Goal: Use online tool/utility: Use online tool/utility

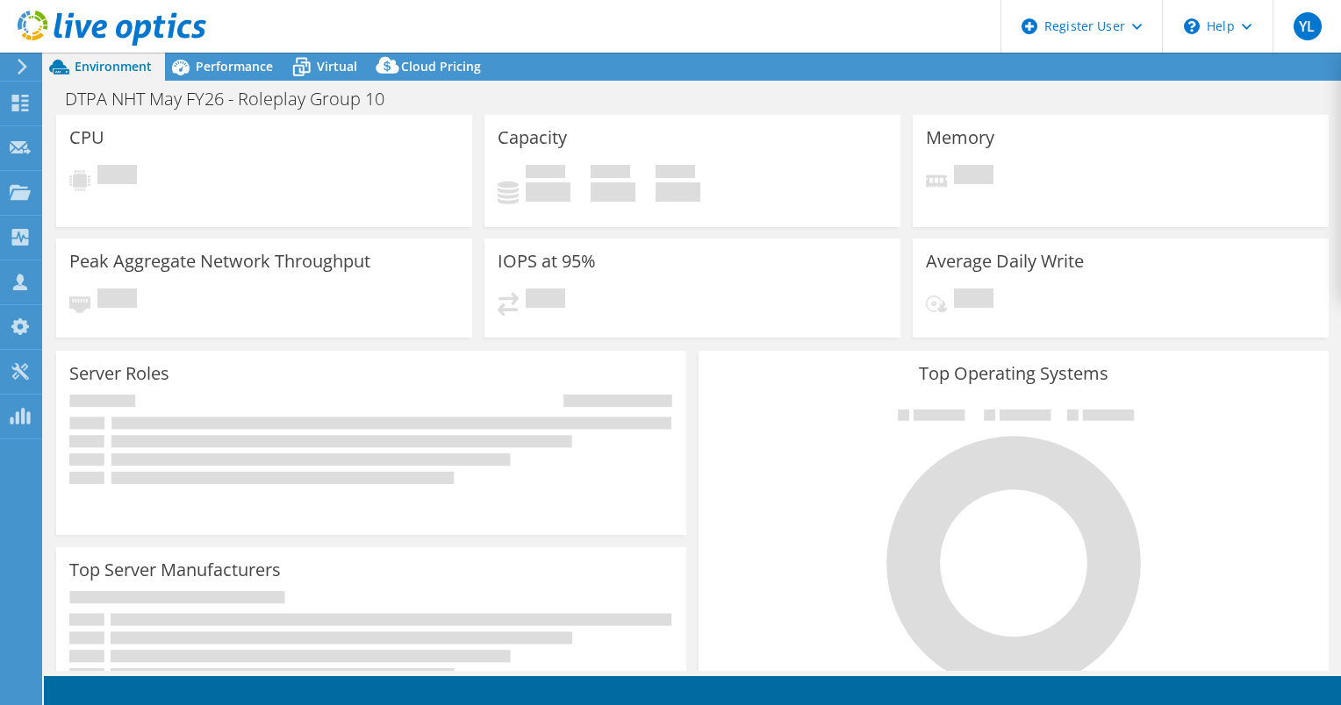
select select "USD"
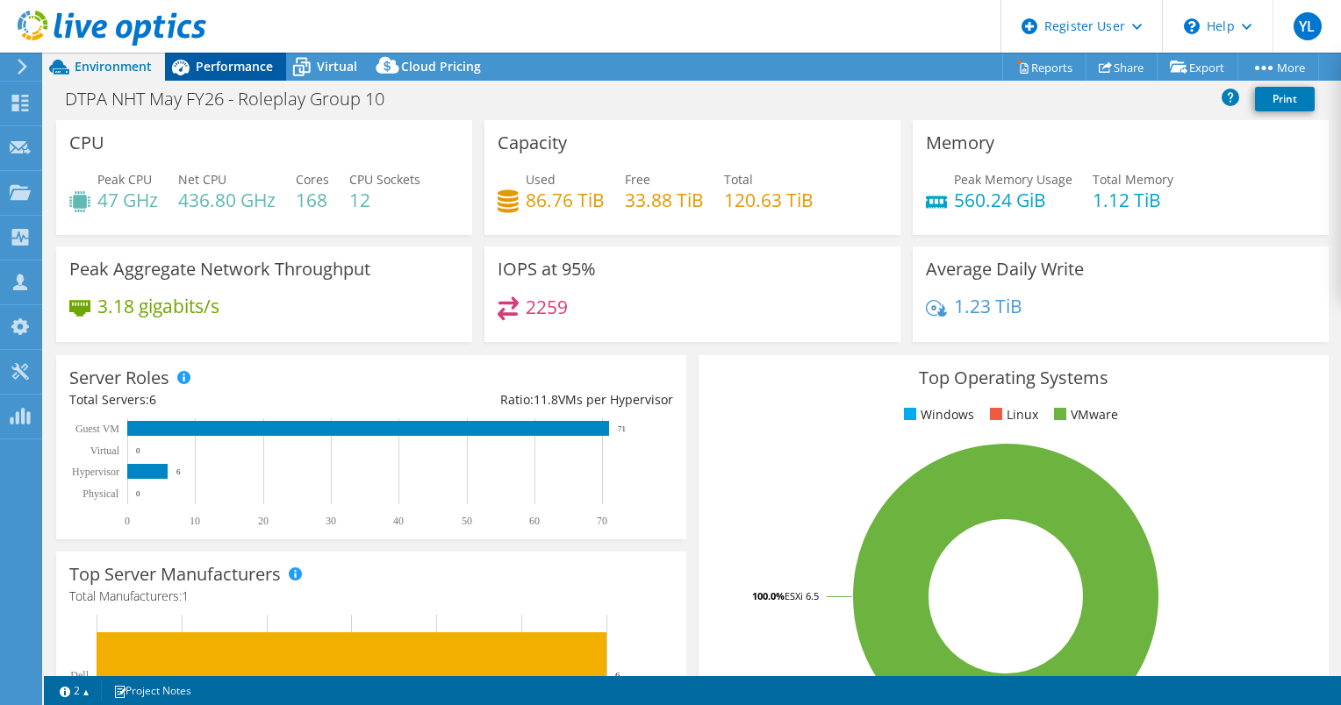
click at [184, 72] on icon at bounding box center [181, 68] width 18 height 16
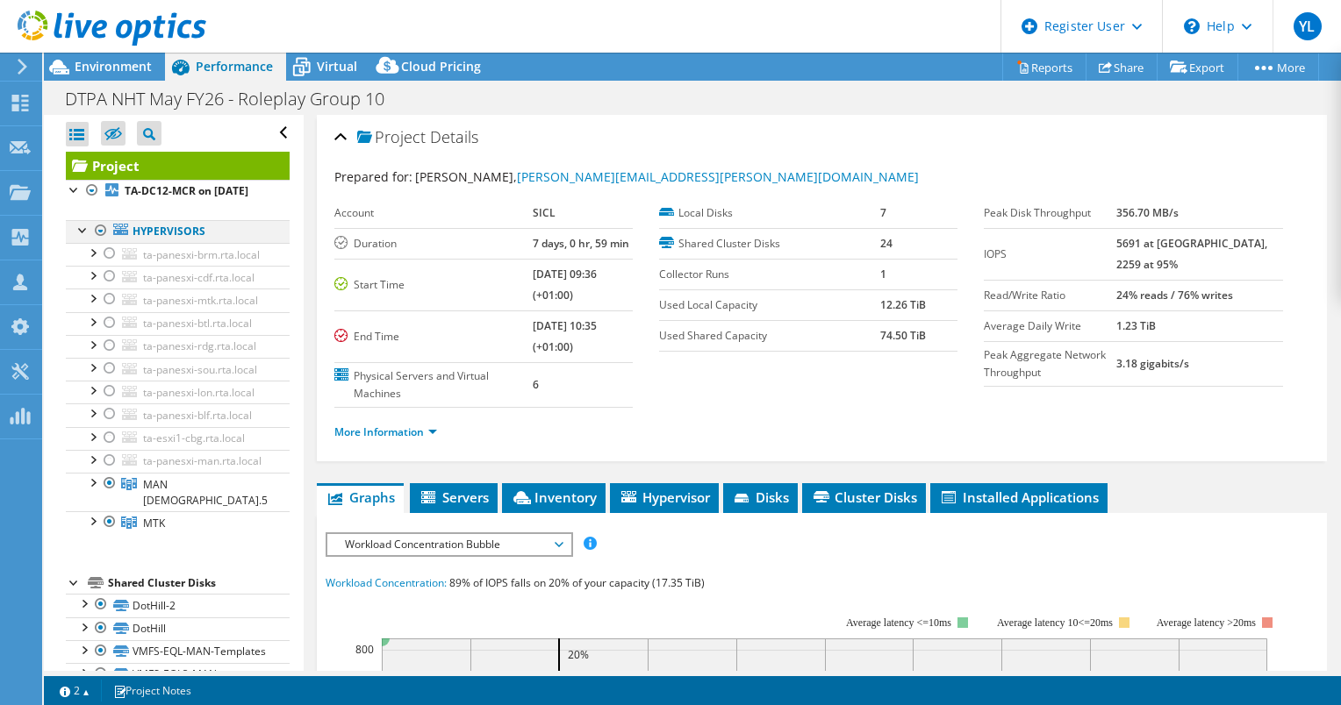
click at [99, 241] on div at bounding box center [101, 230] width 18 height 21
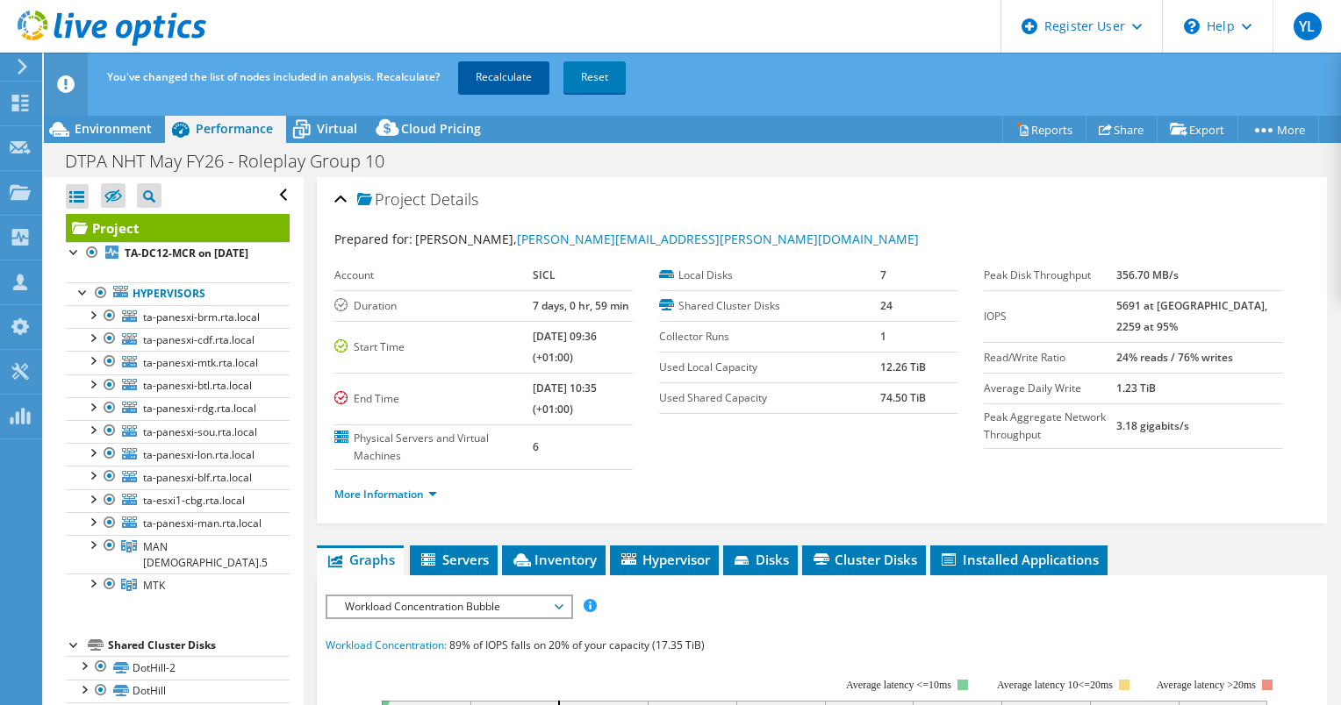
click at [517, 75] on link "Recalculate" at bounding box center [503, 77] width 91 height 32
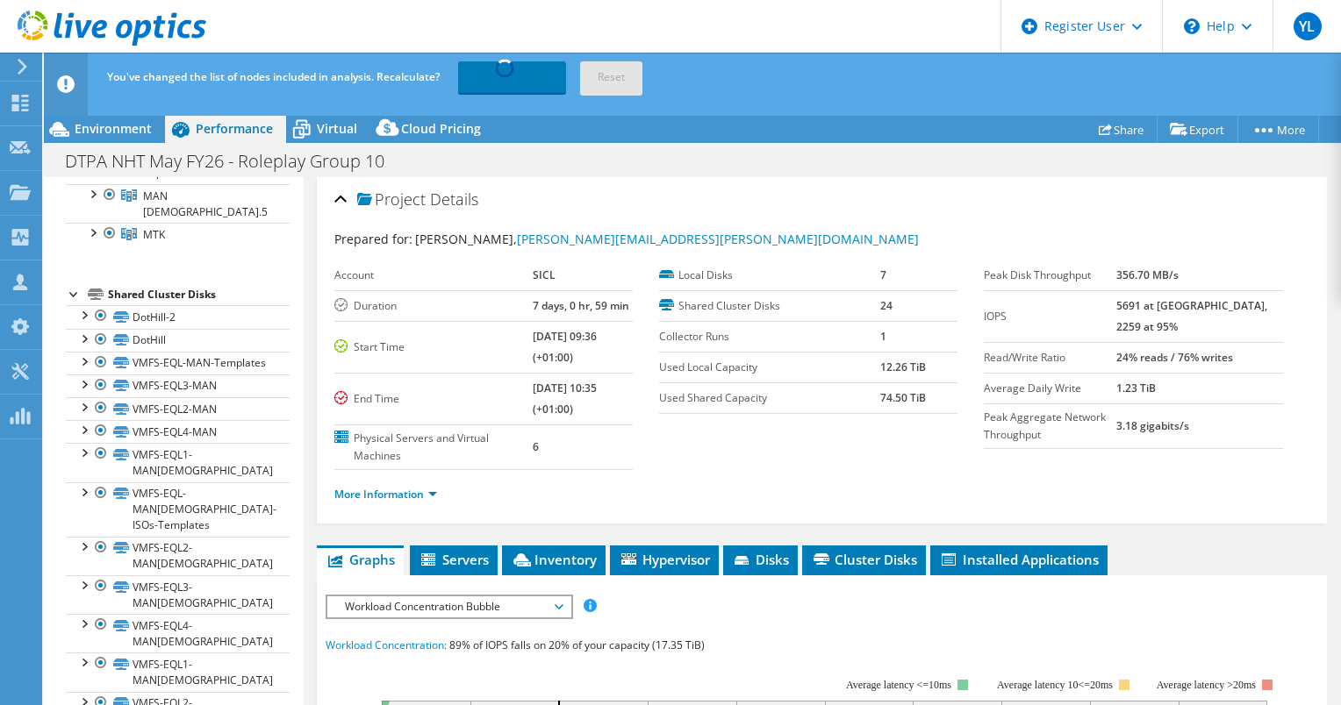
scroll to position [88, 0]
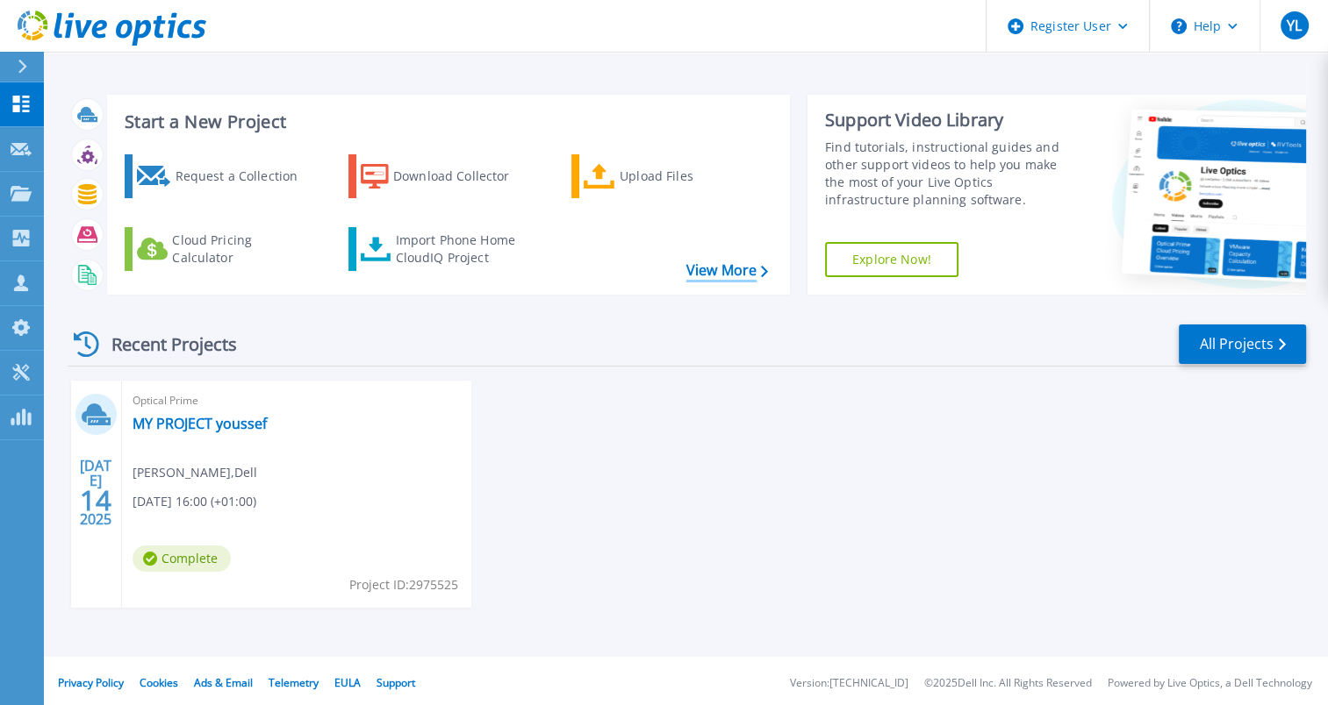
click at [702, 276] on link "View More" at bounding box center [727, 270] width 82 height 17
